Goal: Task Accomplishment & Management: Manage account settings

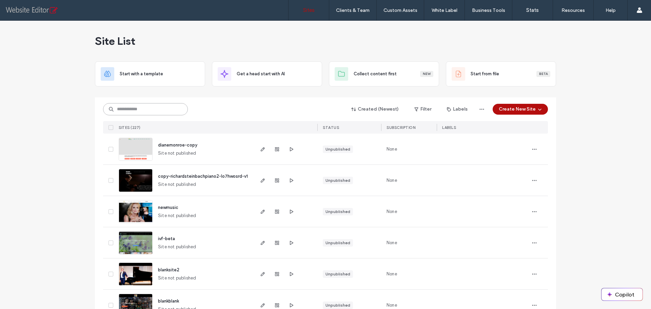
click at [143, 107] on input at bounding box center [145, 109] width 85 height 12
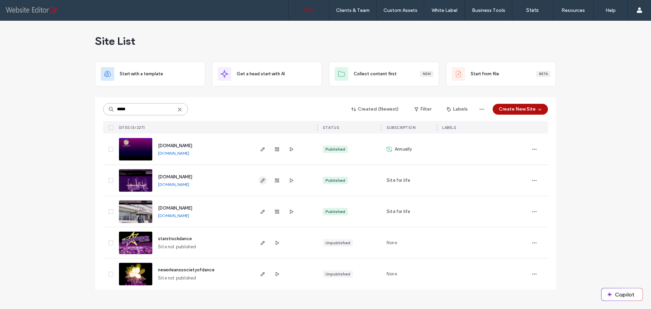
type input "*****"
click at [262, 182] on use "button" at bounding box center [263, 180] width 4 height 4
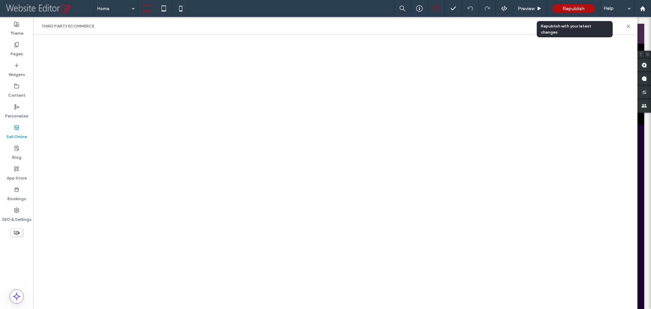
click at [577, 10] on span "Republish" at bounding box center [574, 9] width 22 height 6
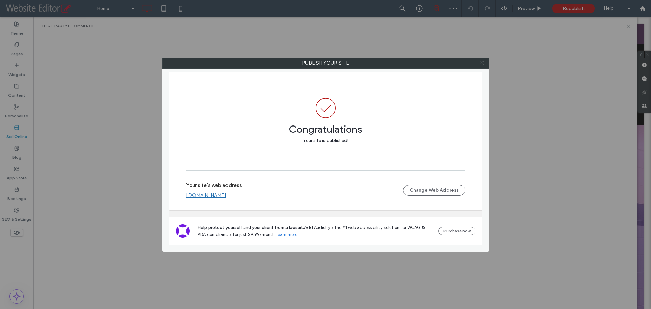
click at [482, 65] on icon at bounding box center [481, 62] width 5 height 5
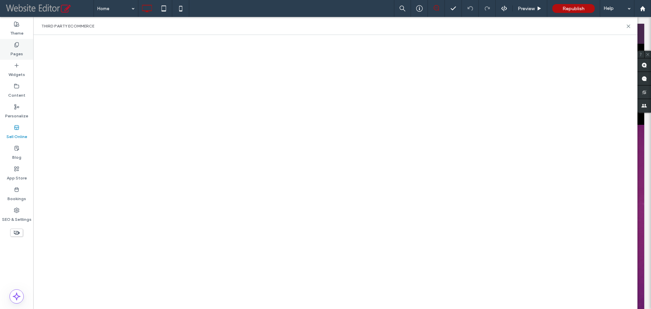
click at [22, 51] on label "Pages" at bounding box center [17, 51] width 13 height 9
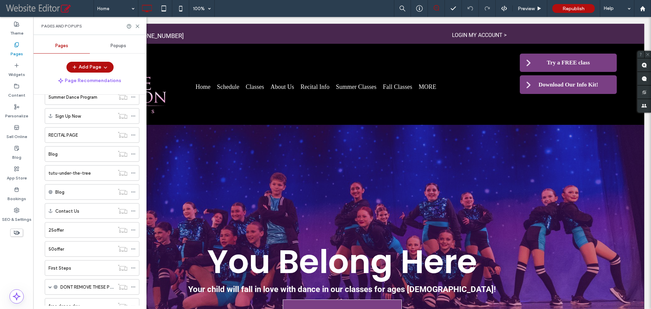
scroll to position [339, 0]
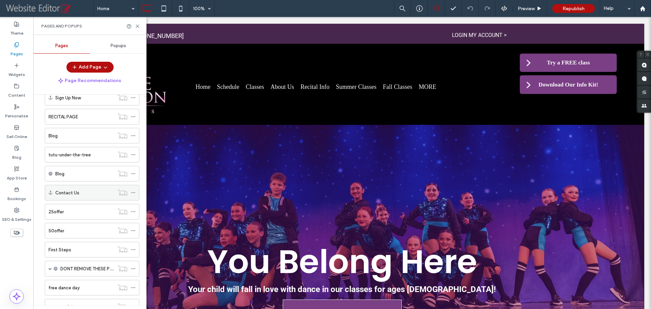
click at [71, 192] on label "Contact Us" at bounding box center [67, 193] width 24 height 12
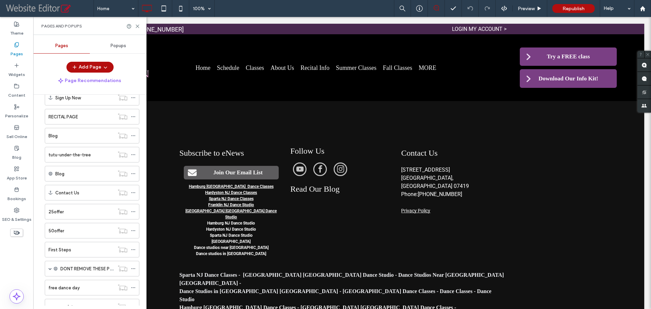
scroll to position [2241, 0]
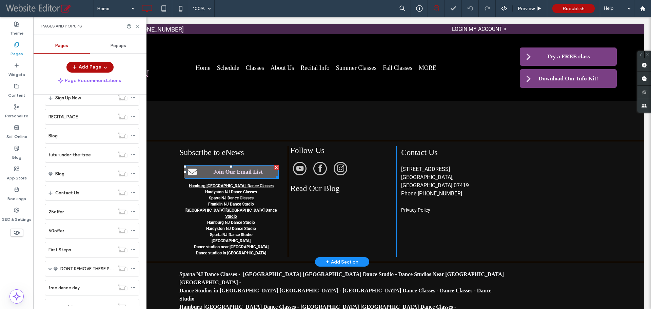
click at [215, 165] on span "Join Our Email List" at bounding box center [238, 172] width 54 height 14
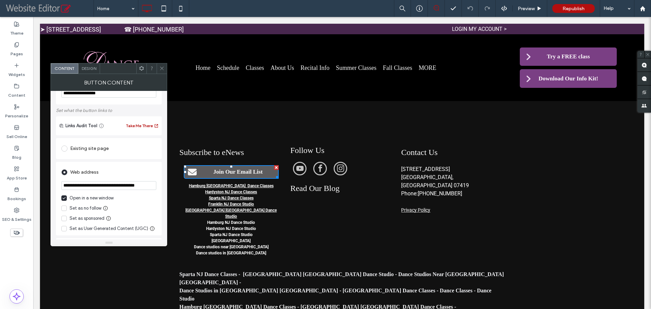
scroll to position [68, 0]
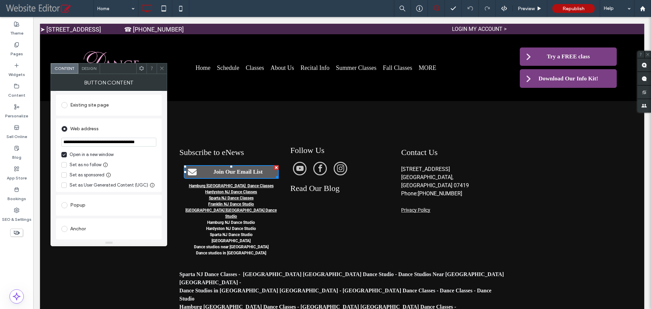
click at [159, 67] on icon at bounding box center [161, 68] width 5 height 5
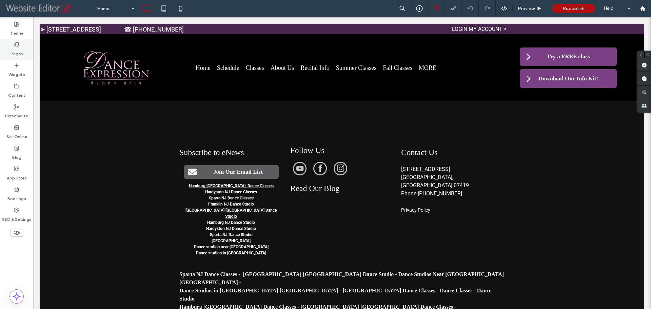
click at [17, 49] on label "Pages" at bounding box center [17, 51] width 13 height 9
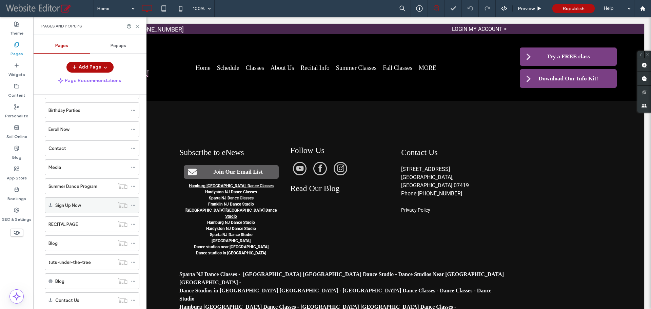
scroll to position [220, 0]
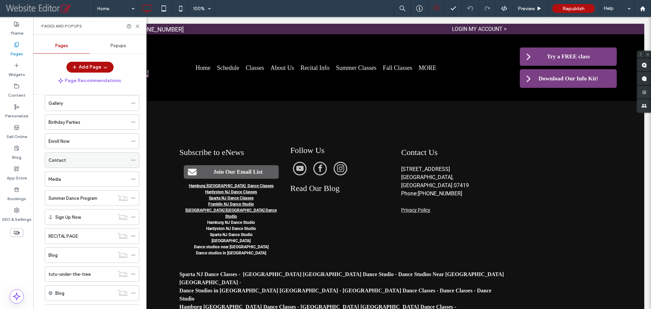
click at [85, 156] on div "Contact" at bounding box center [87, 160] width 79 height 15
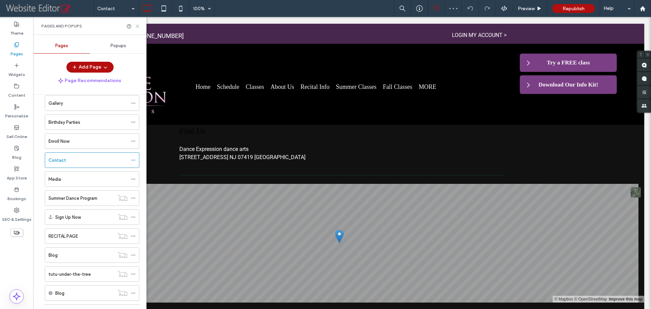
click at [137, 27] on use at bounding box center [137, 26] width 3 height 3
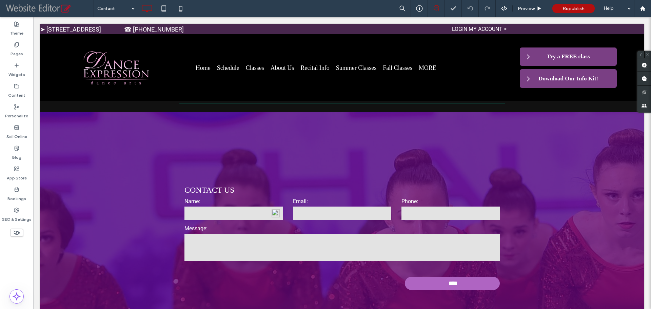
scroll to position [237, 0]
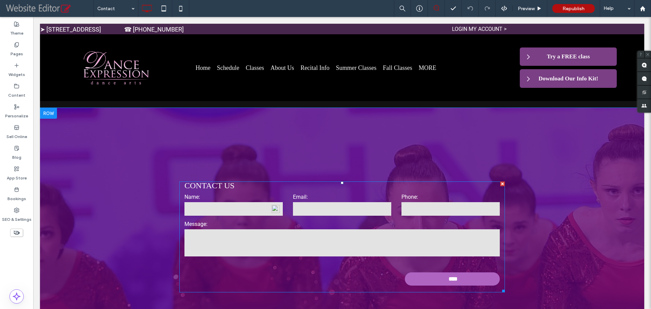
click at [310, 218] on form "Name: Email: Phone: Message: ****" at bounding box center [342, 241] width 326 height 103
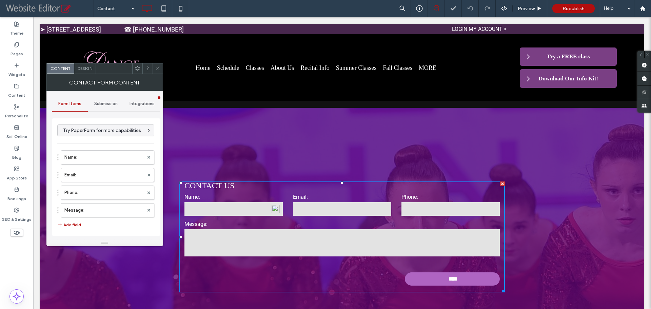
click at [106, 102] on span "Submission" at bounding box center [105, 103] width 23 height 5
click at [103, 135] on label "New submission notification" at bounding box center [106, 136] width 91 height 14
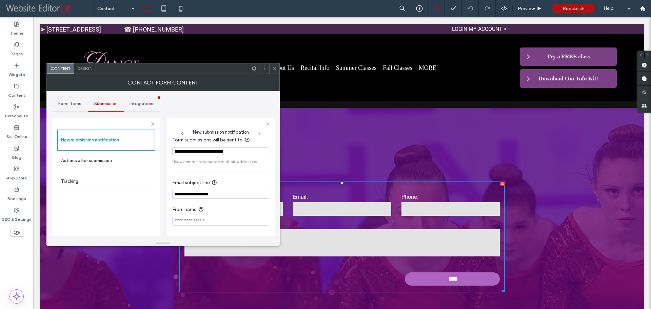
scroll to position [6, 0]
